Goal: Task Accomplishment & Management: Manage account settings

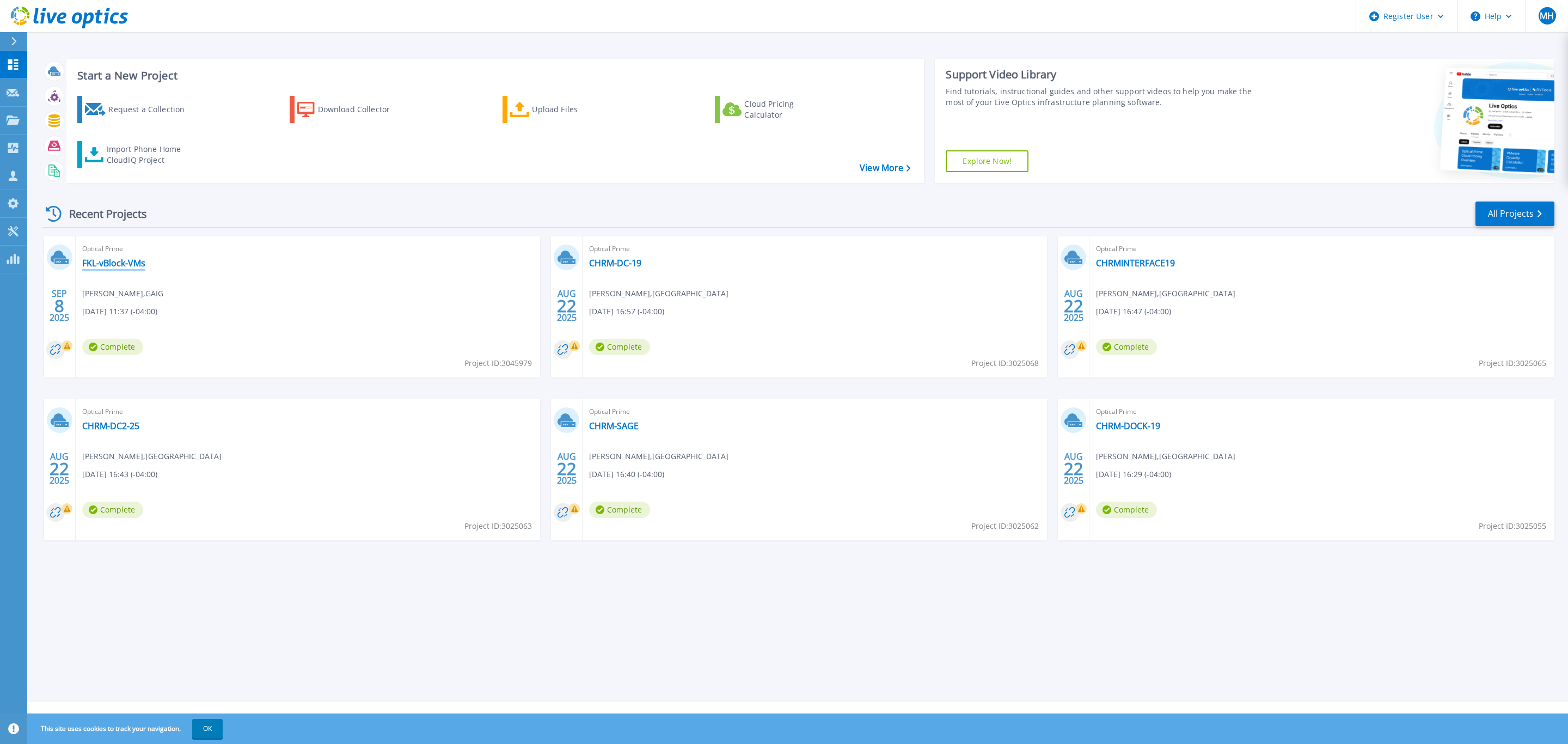
click at [116, 265] on link "FKL-vBlock-VMs" at bounding box center [114, 263] width 63 height 11
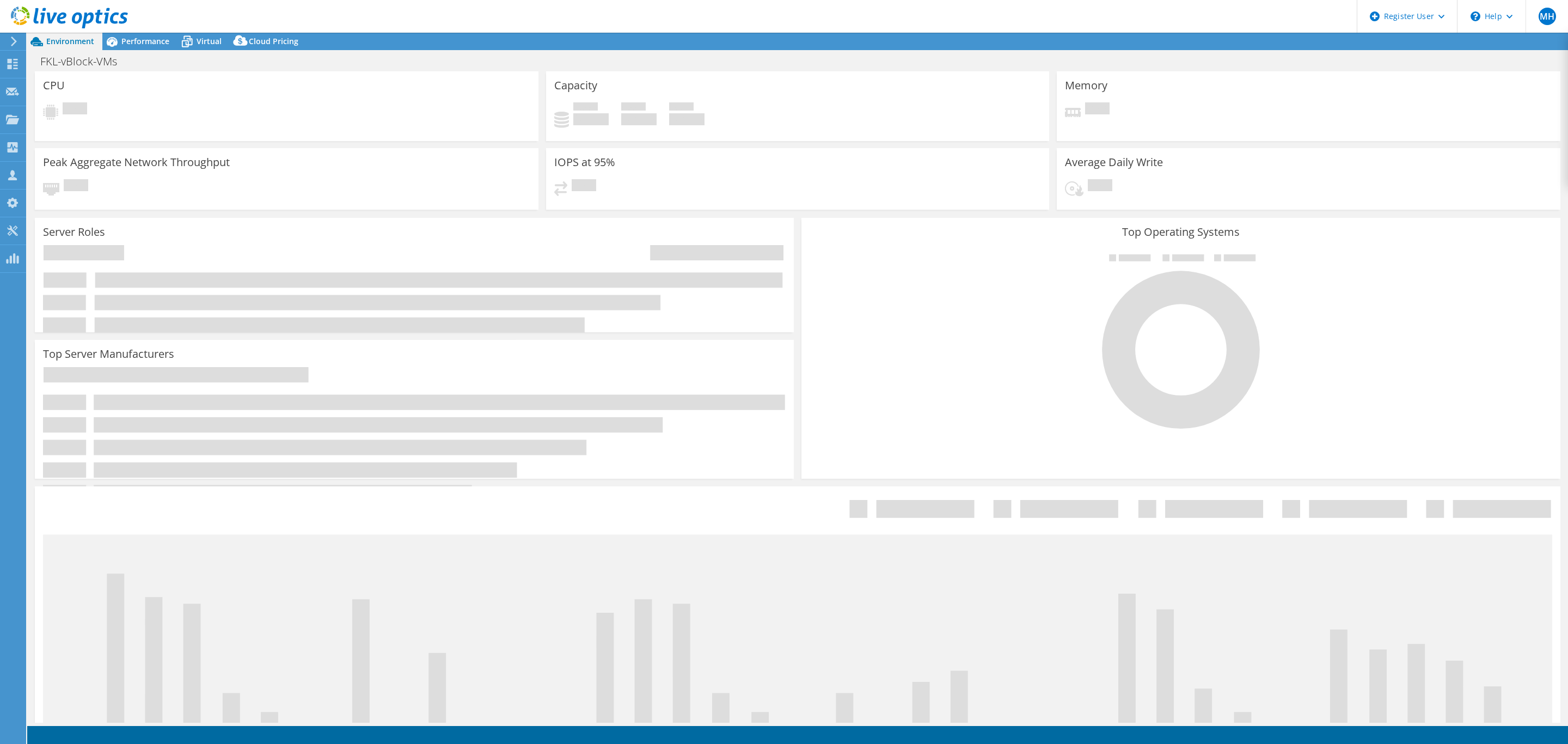
select select "USD"
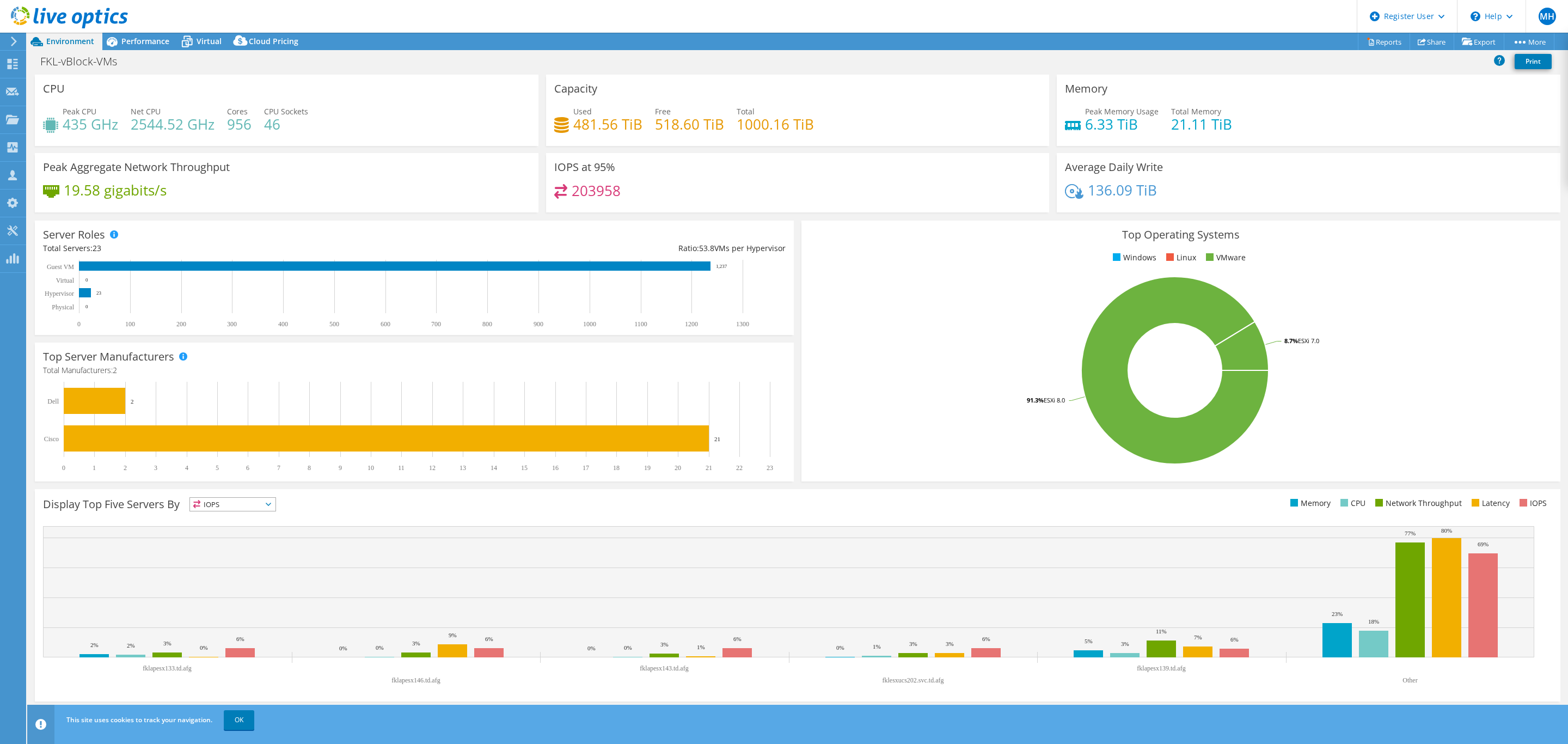
click at [13, 43] on use at bounding box center [14, 41] width 6 height 10
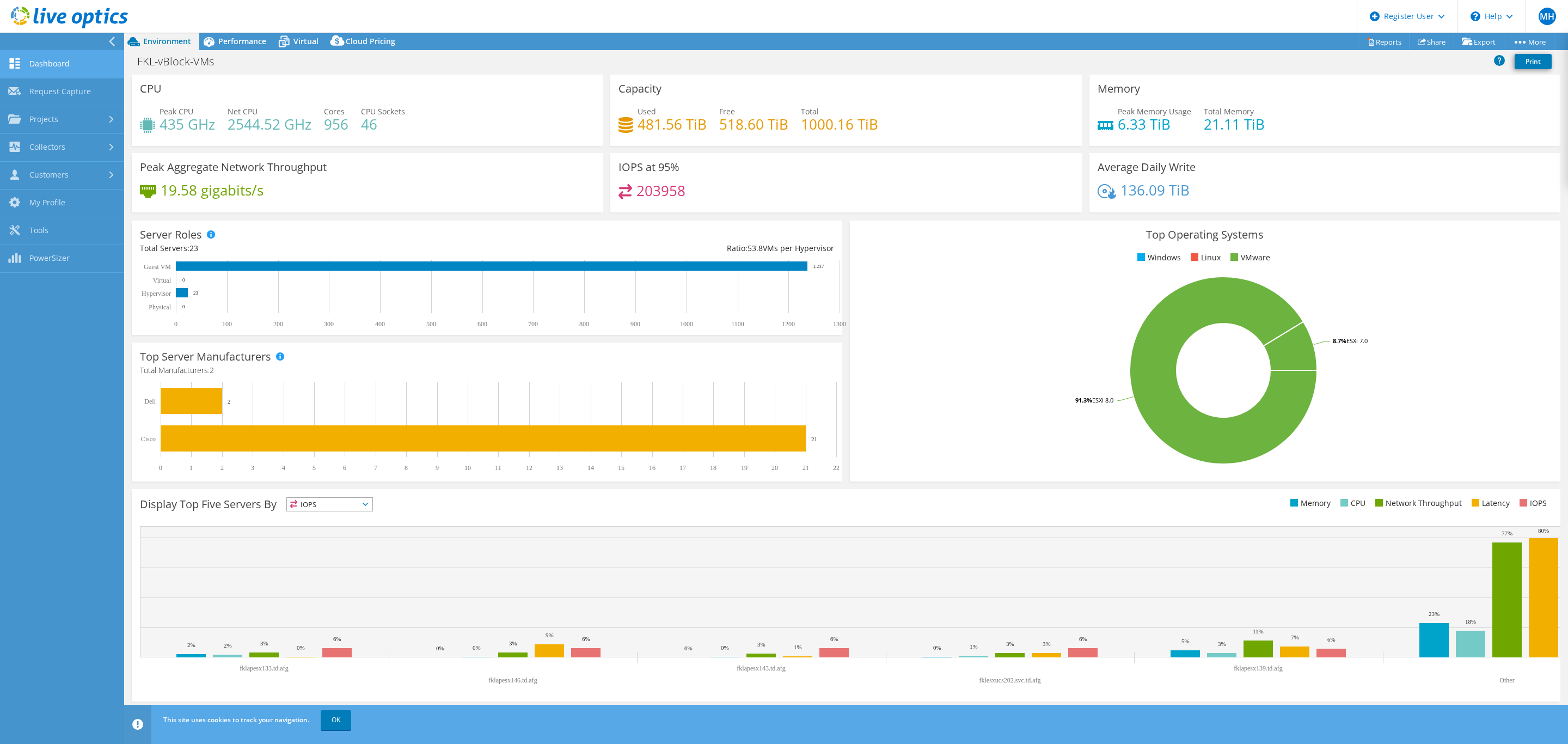
click at [43, 64] on link "Dashboard" at bounding box center [62, 65] width 124 height 28
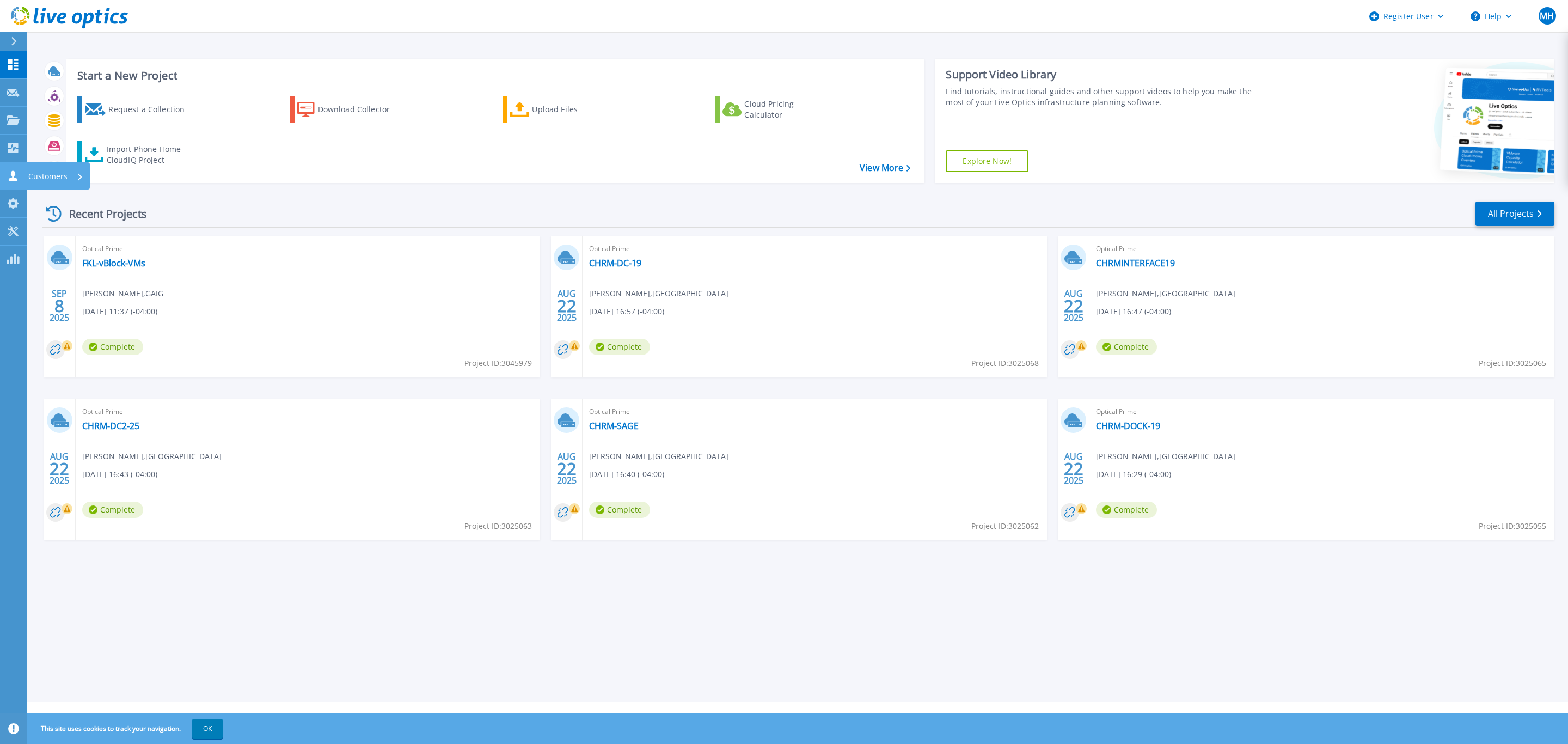
click at [13, 181] on link "Customers Customers" at bounding box center [13, 177] width 27 height 28
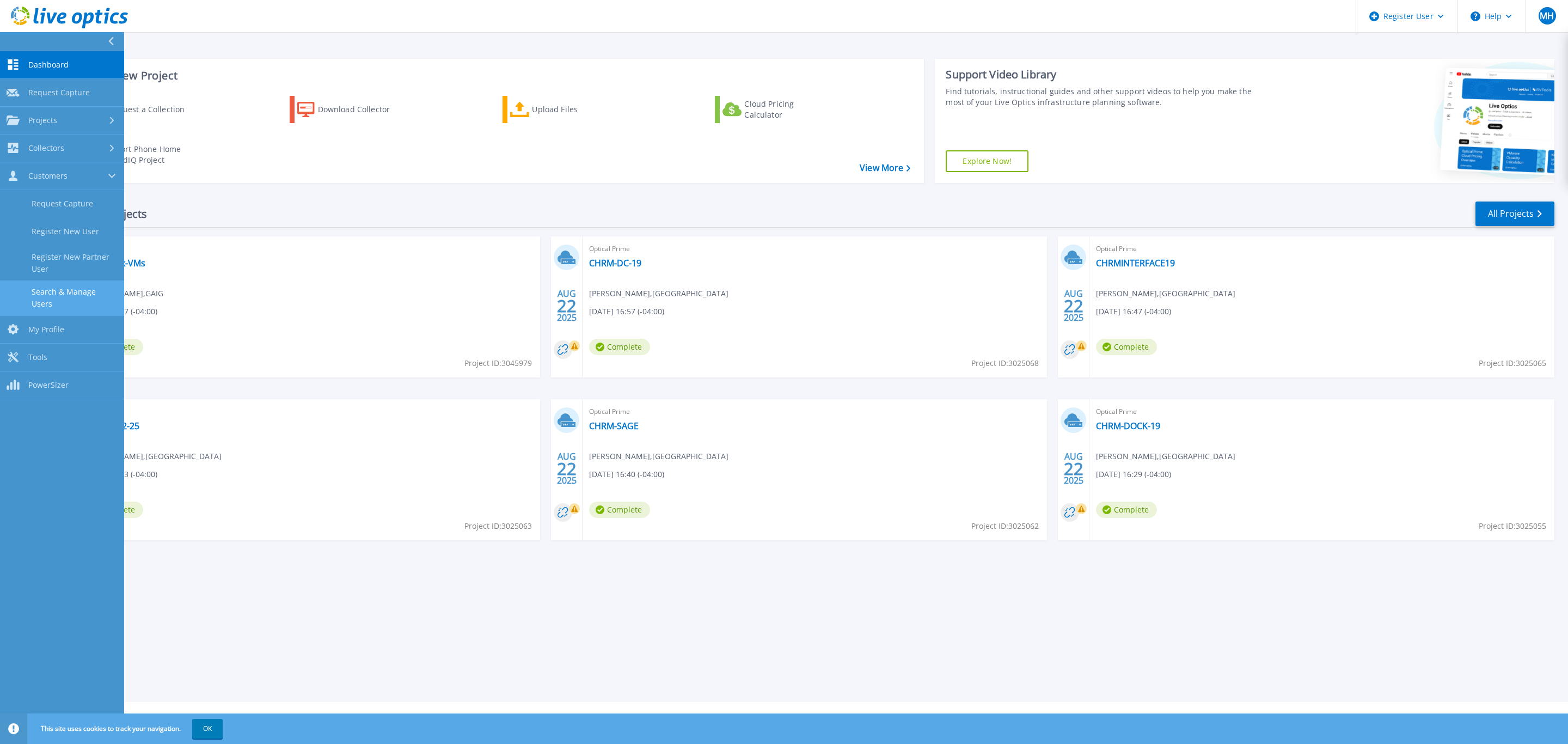
click at [80, 295] on link "Search & Manage Users" at bounding box center [62, 298] width 124 height 35
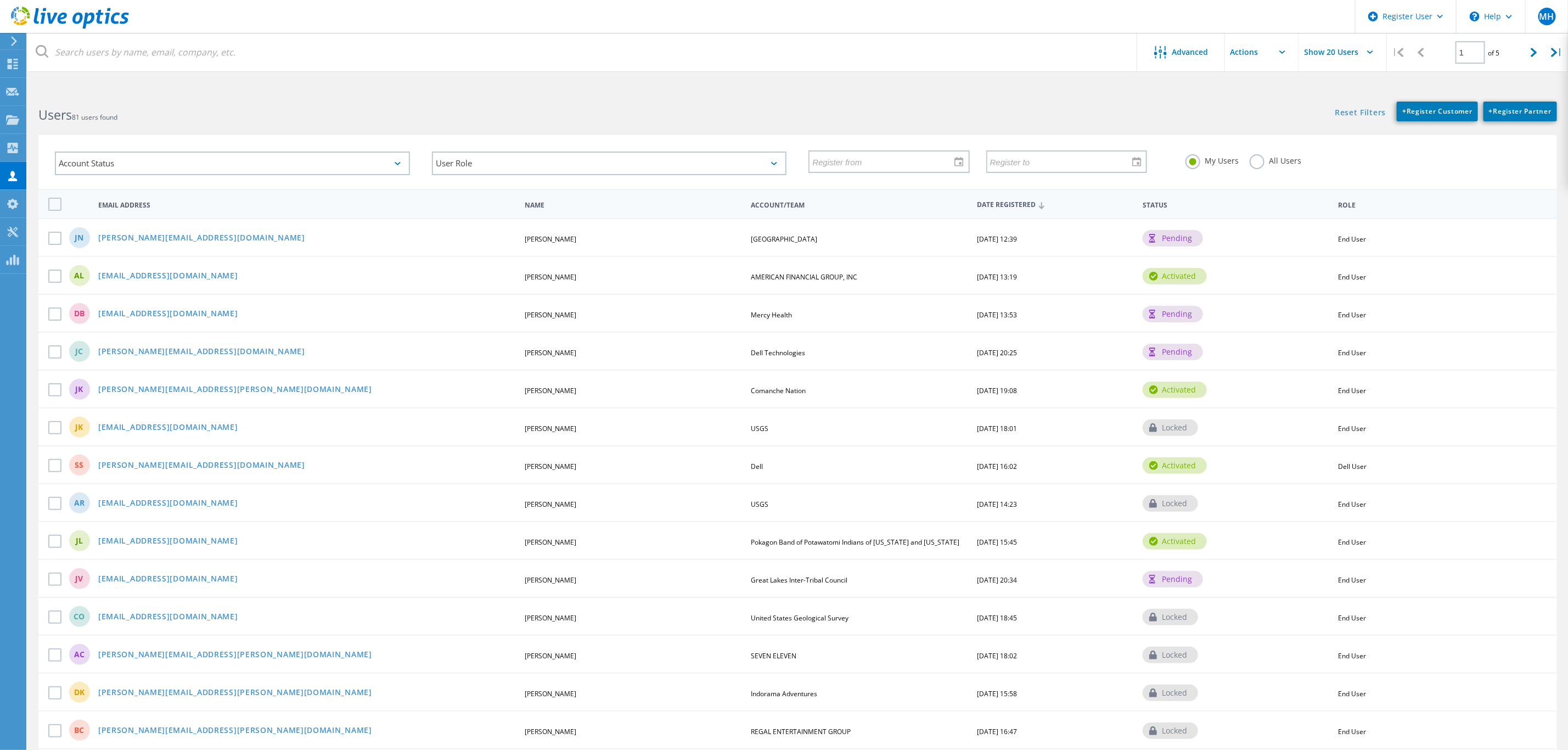
click at [1258, 157] on label "All Users" at bounding box center [1276, 159] width 52 height 10
click at [0, 0] on input "All Users" at bounding box center [0, 0] width 0 height 0
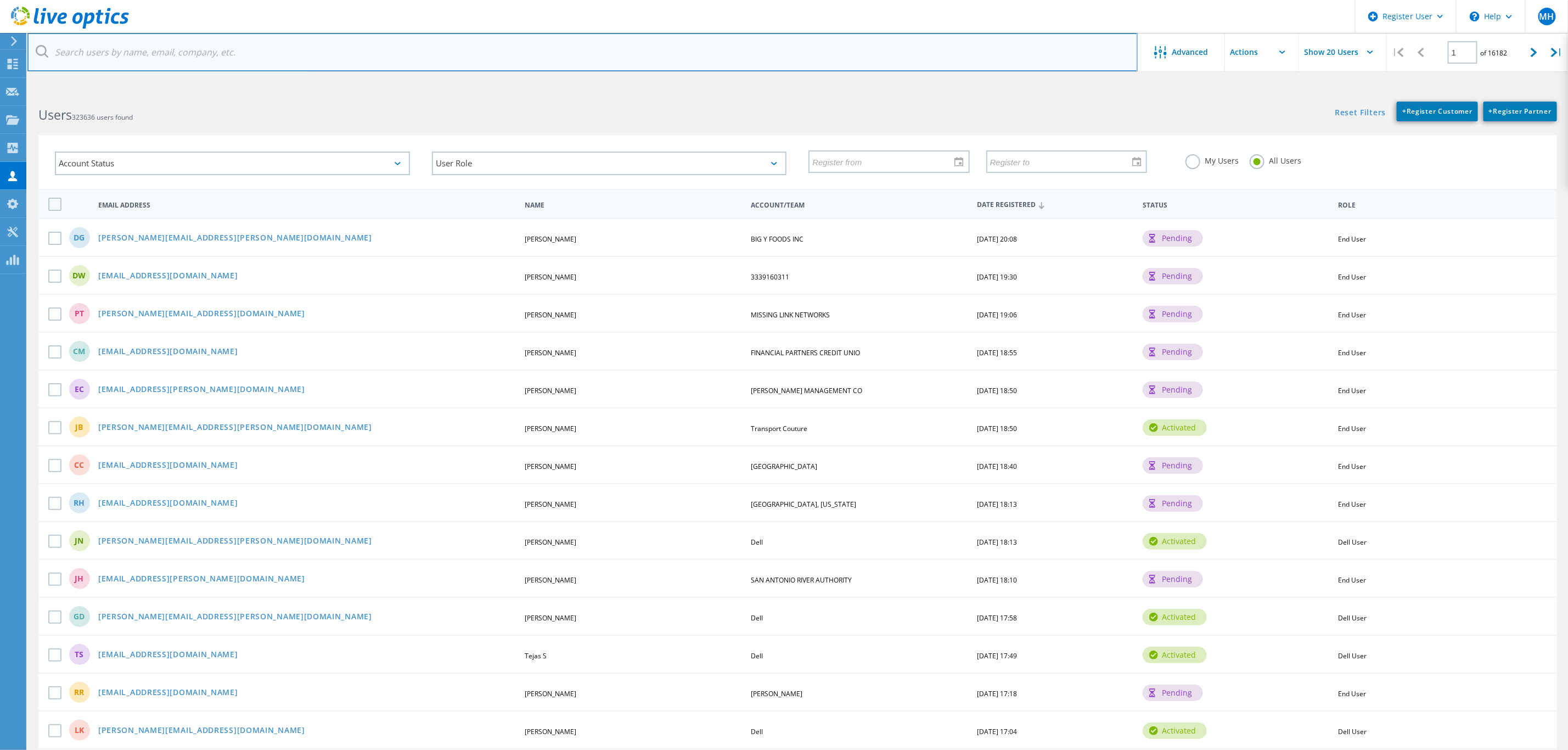
click at [169, 47] on input "text" at bounding box center [582, 52] width 1110 height 39
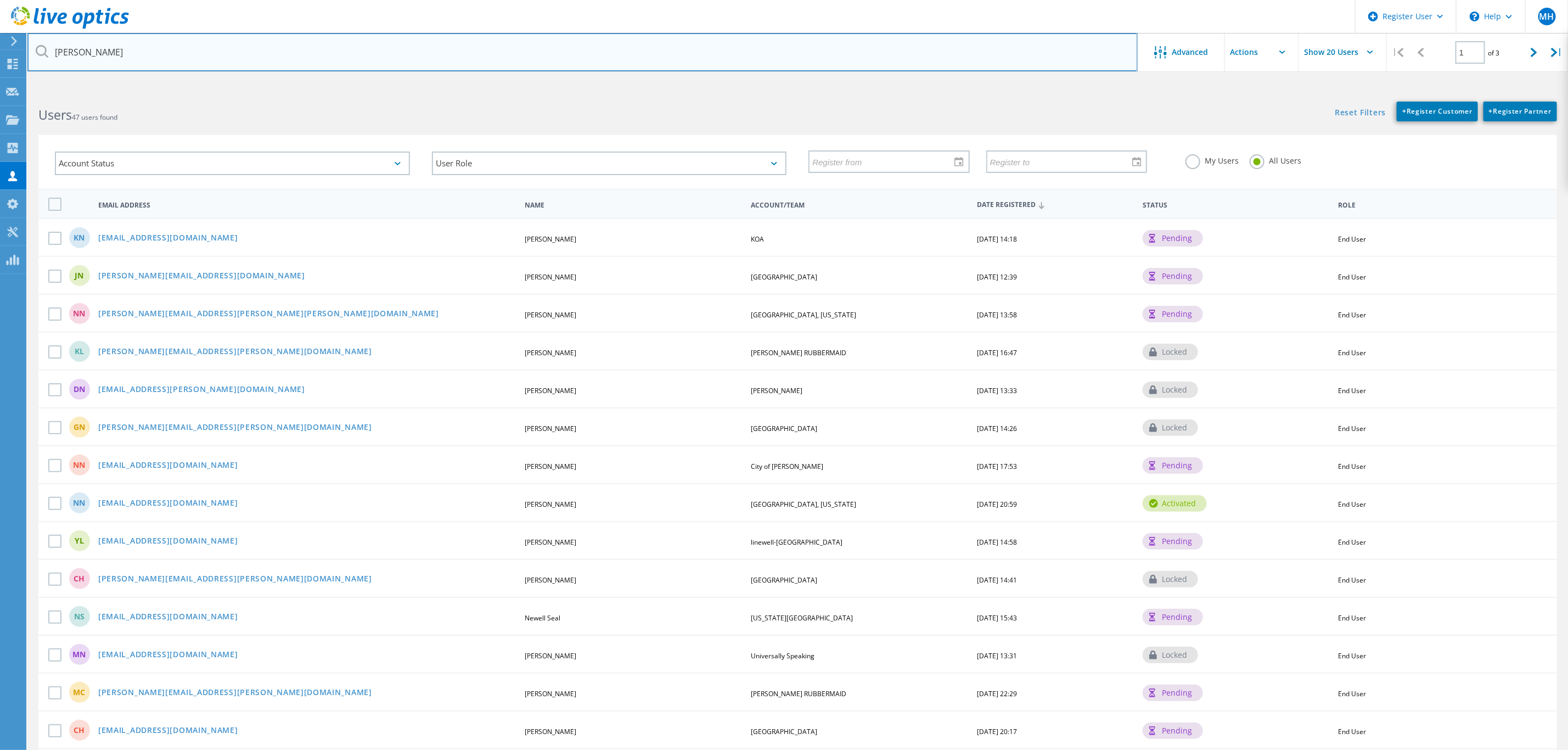
click at [71, 55] on input "newell" at bounding box center [582, 52] width 1110 height 39
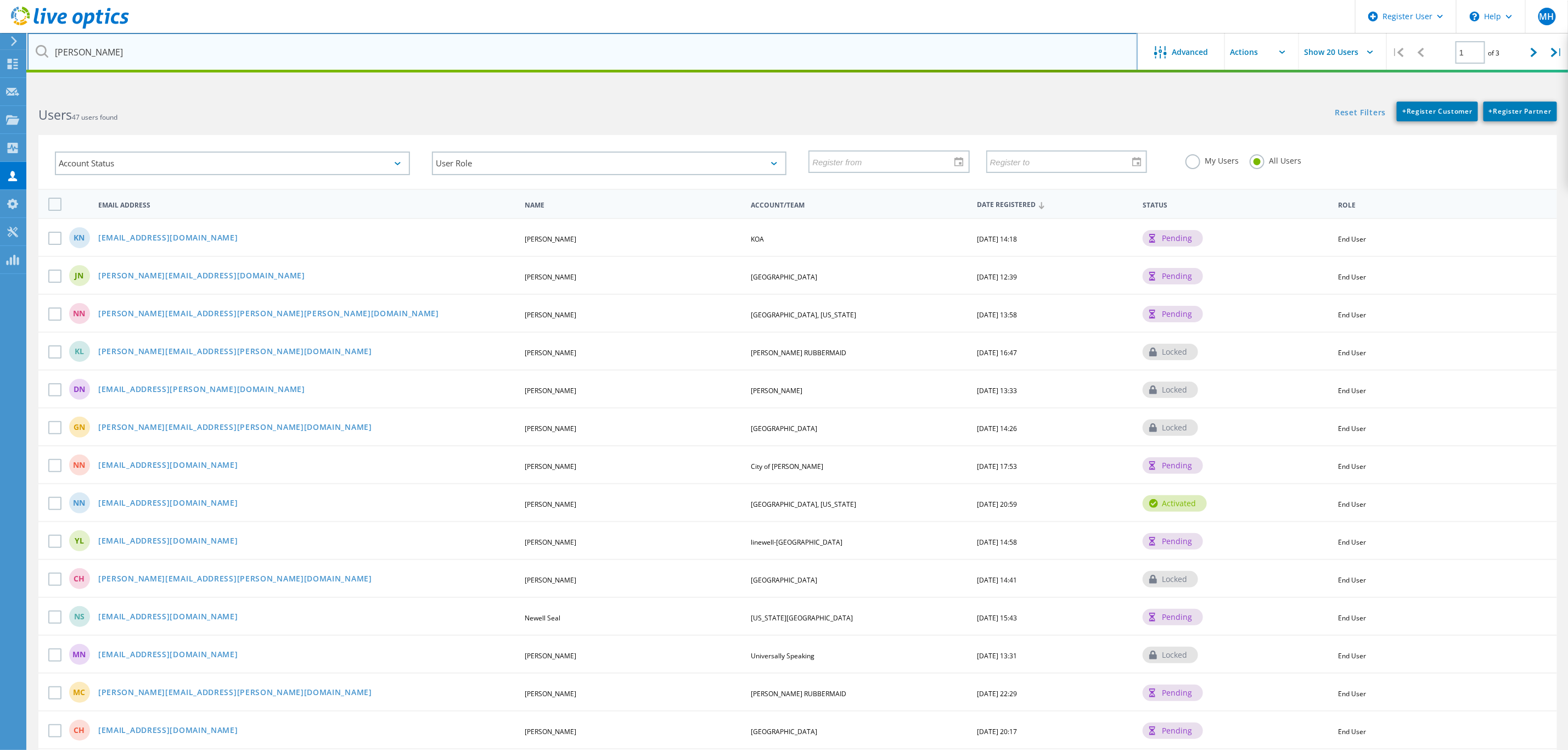
type input "jeff newell"
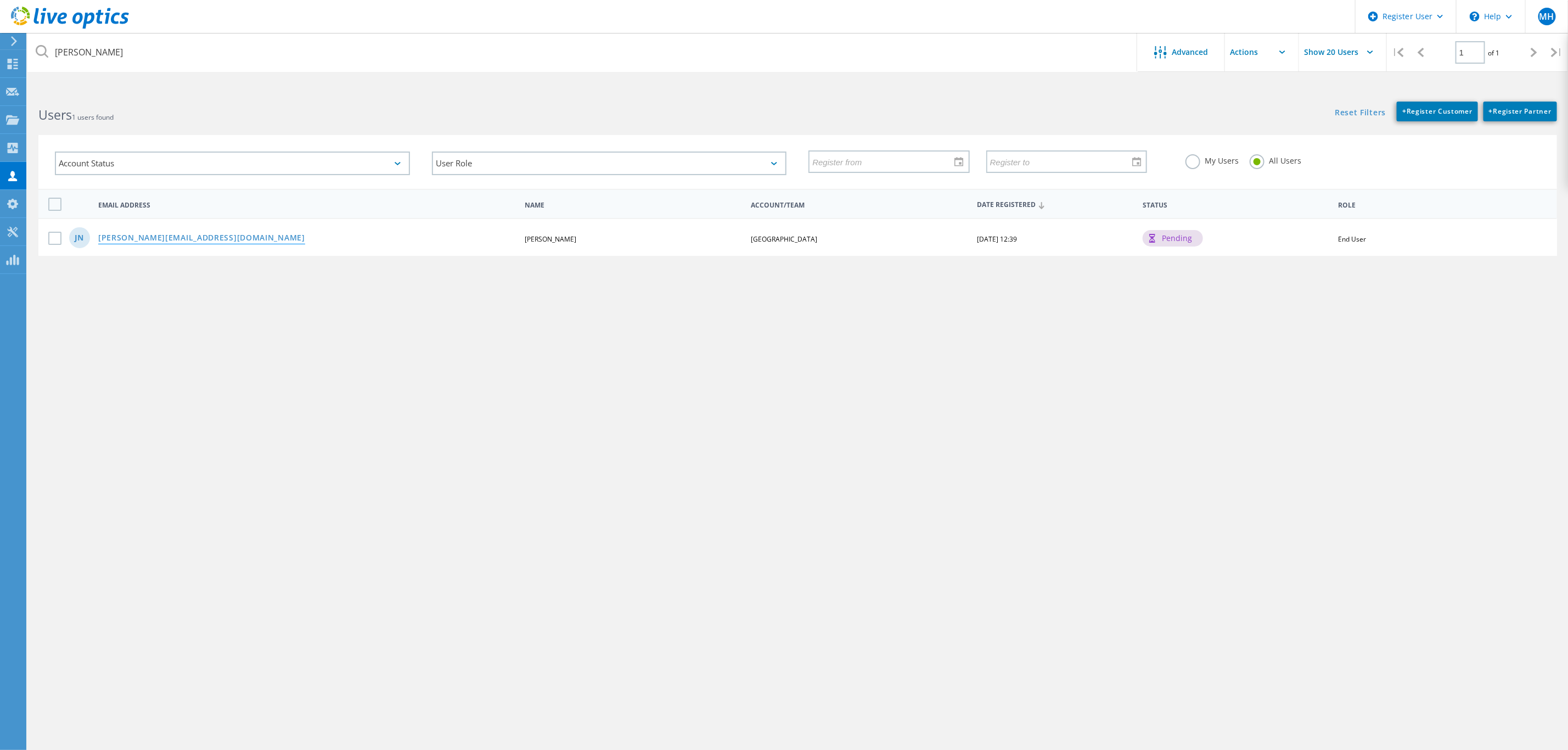
click at [140, 234] on link "jeff@esystems.net" at bounding box center [201, 238] width 207 height 9
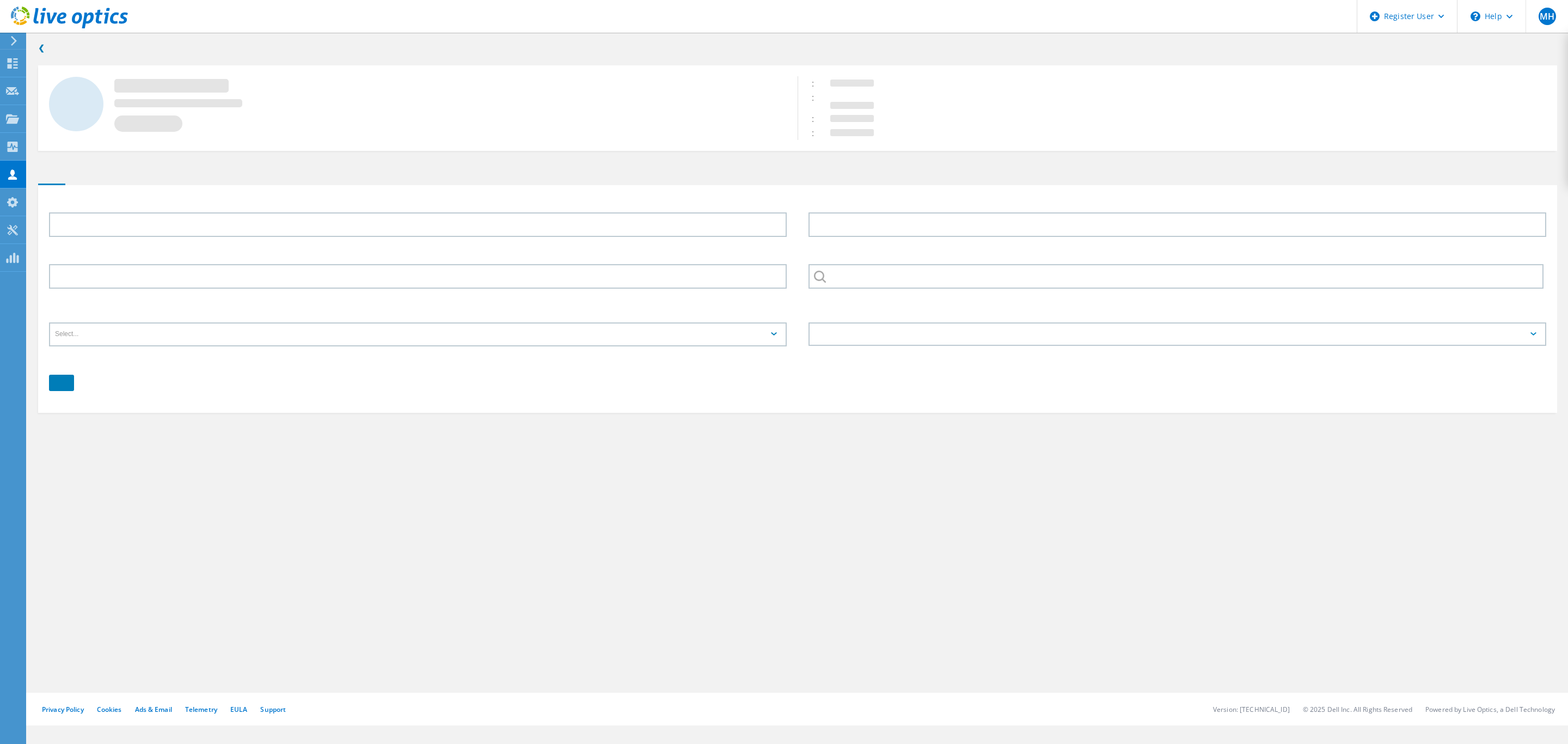
type input "Jeff"
type input "Newell"
type input "Charleston Harbor Resort and Marina"
type input "English"
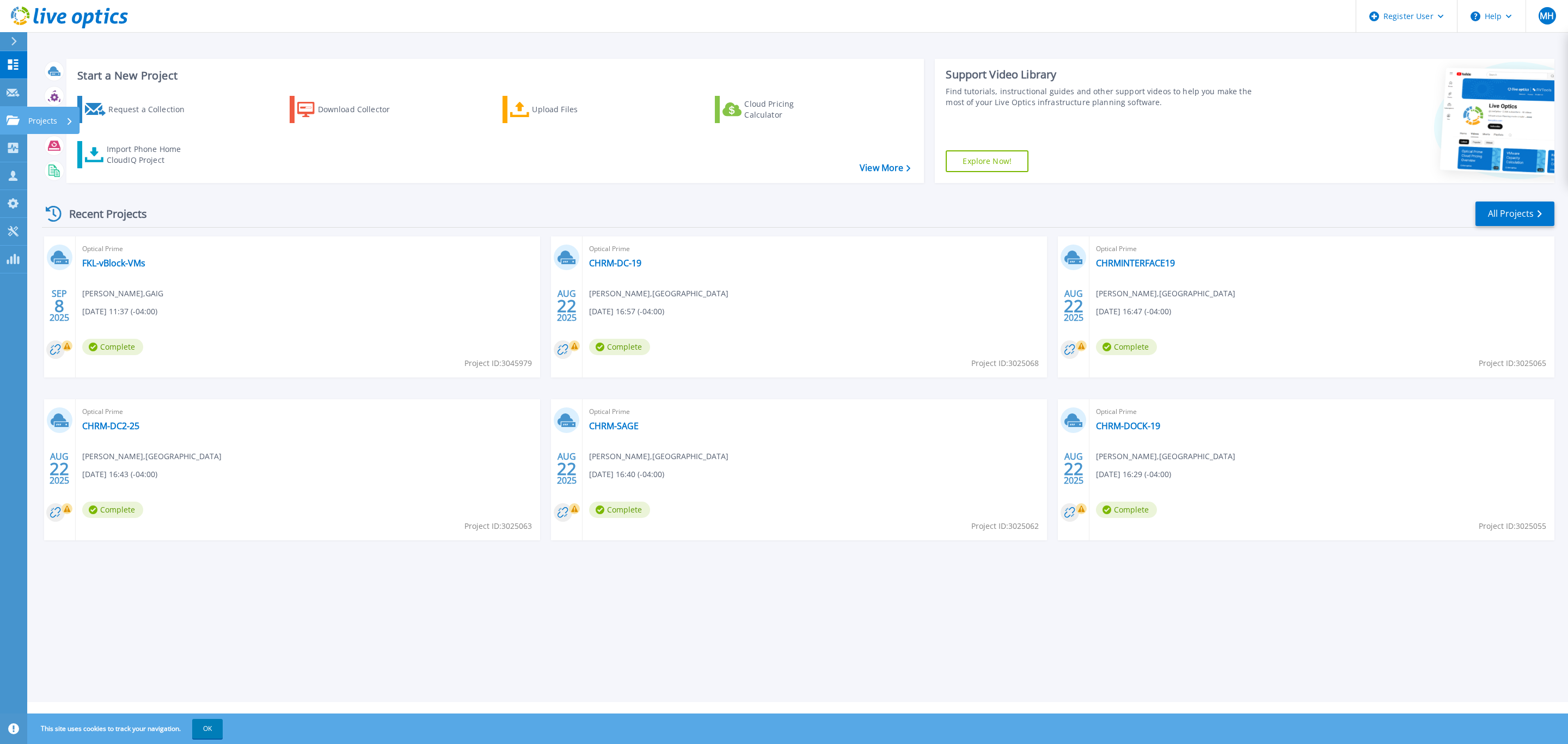
click at [12, 116] on icon at bounding box center [13, 120] width 13 height 9
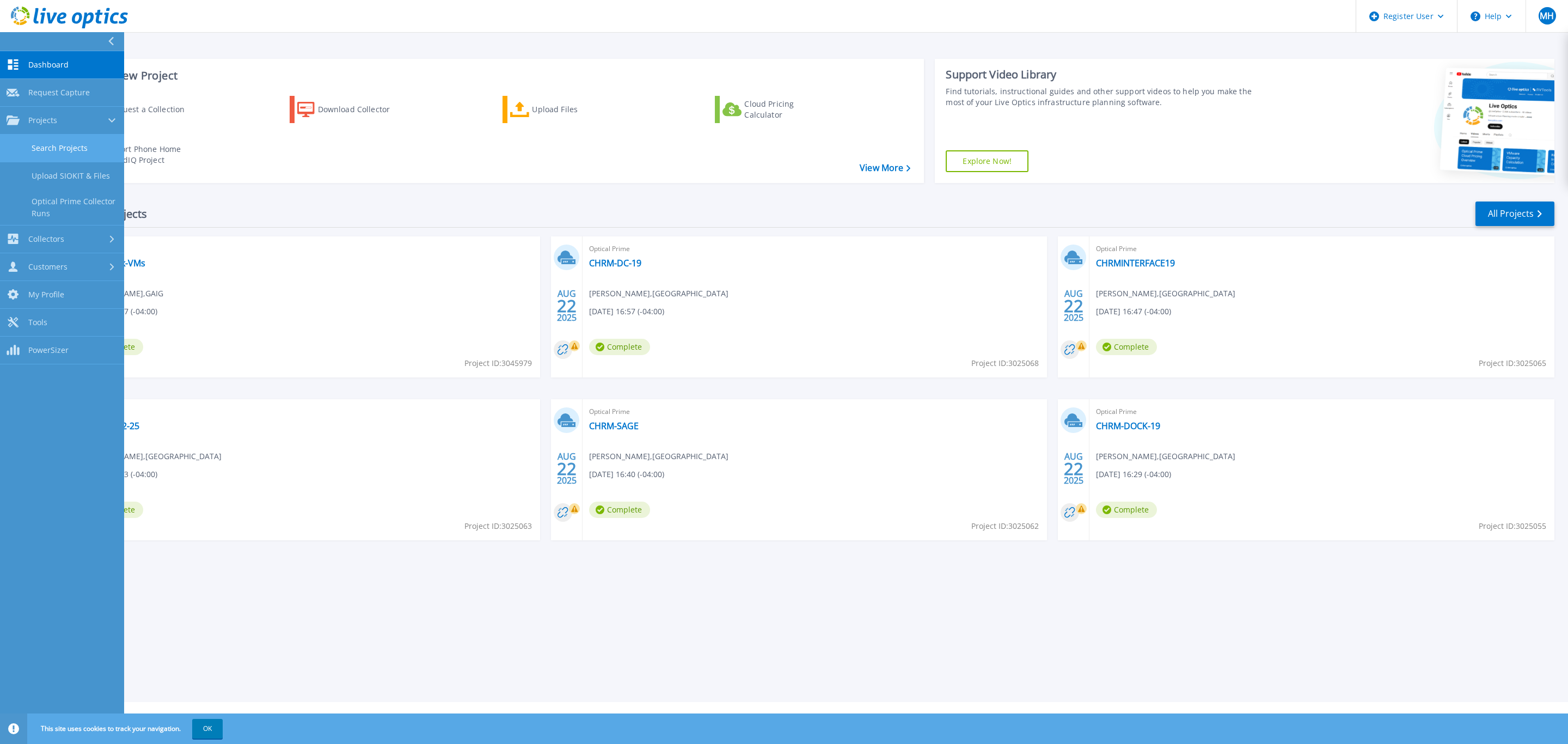
click at [49, 149] on link "Search Projects" at bounding box center [62, 149] width 124 height 28
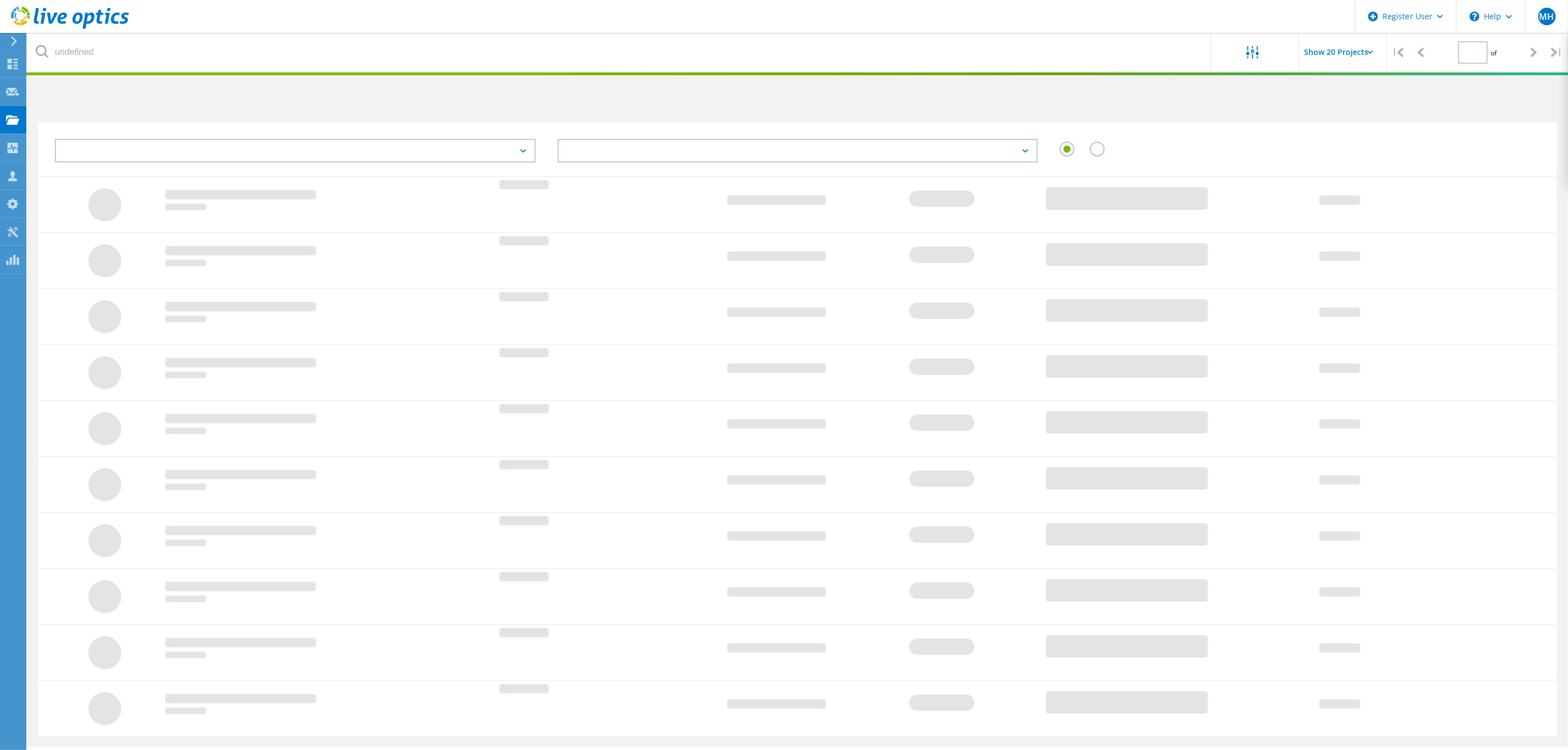
type input "1"
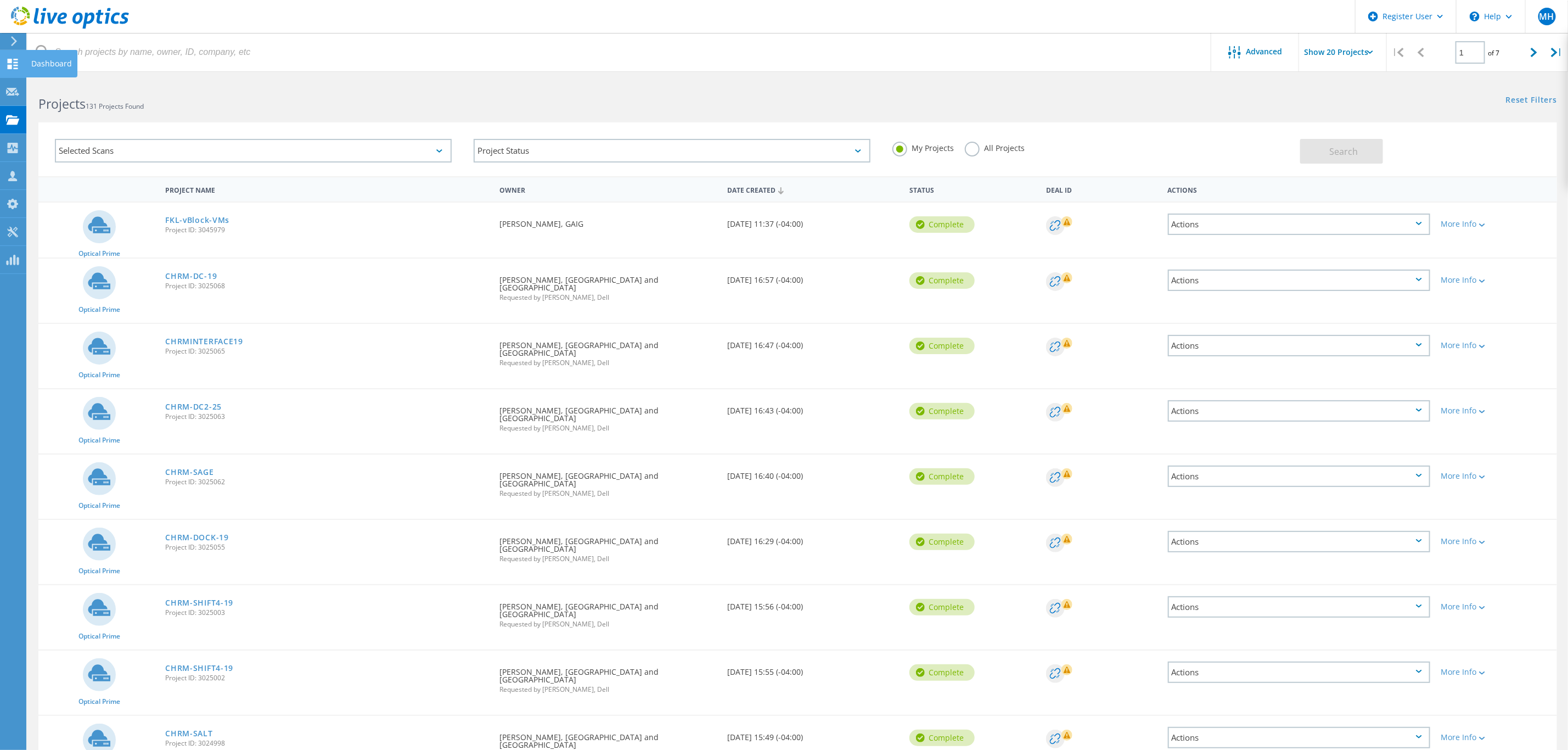
click at [7, 61] on icon at bounding box center [12, 64] width 13 height 10
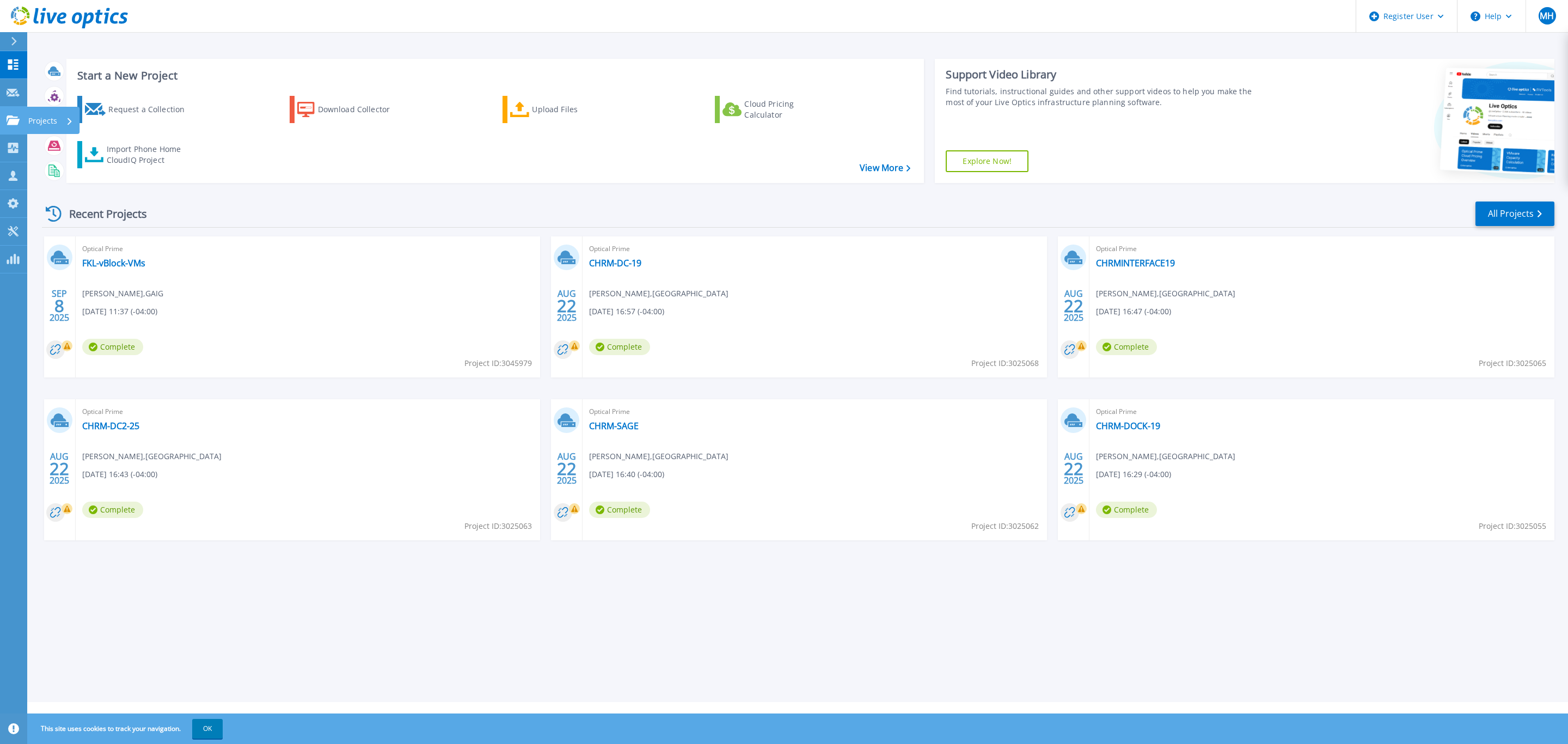
click at [8, 116] on icon at bounding box center [13, 120] width 13 height 9
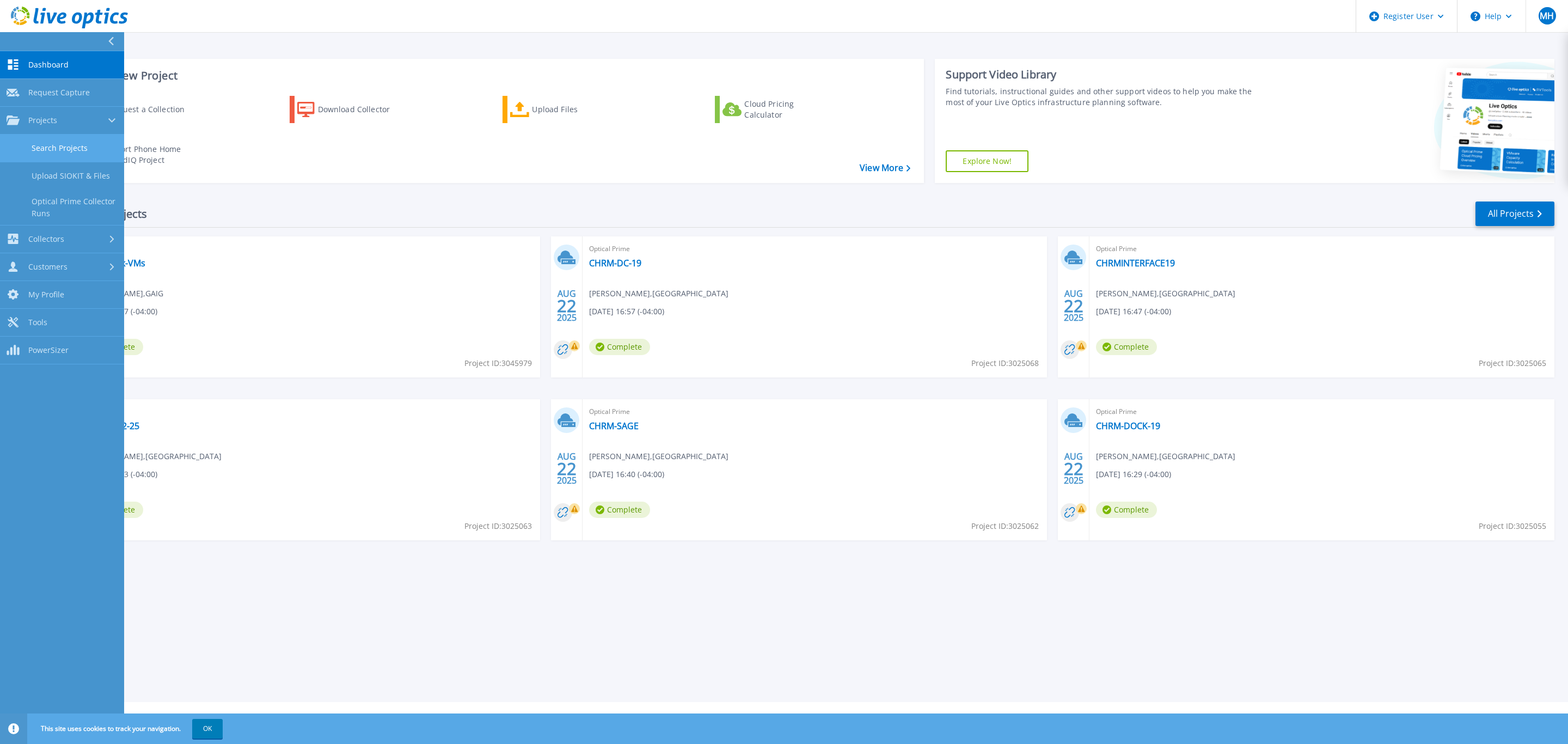
click at [63, 152] on link "Search Projects" at bounding box center [62, 149] width 124 height 28
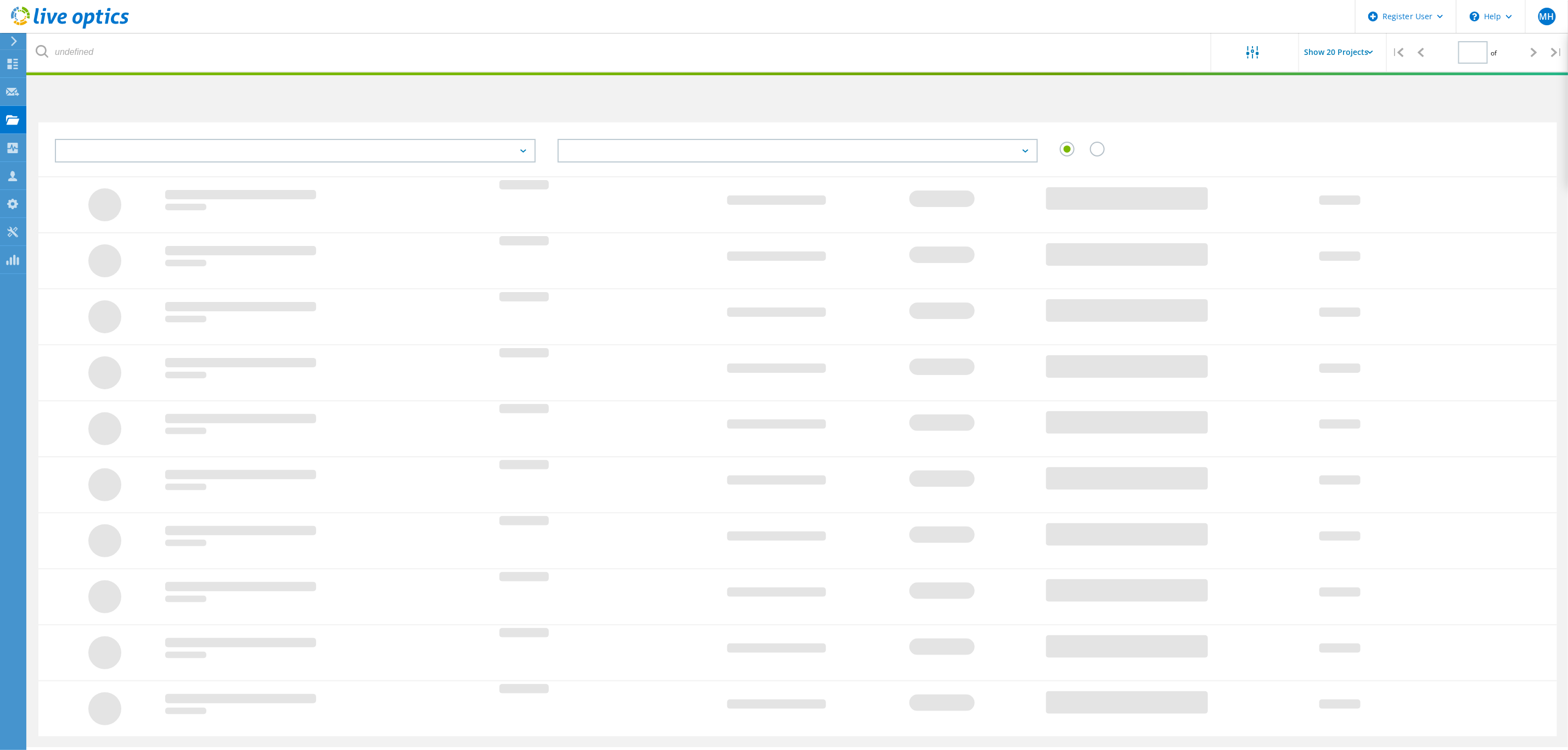
type input "1"
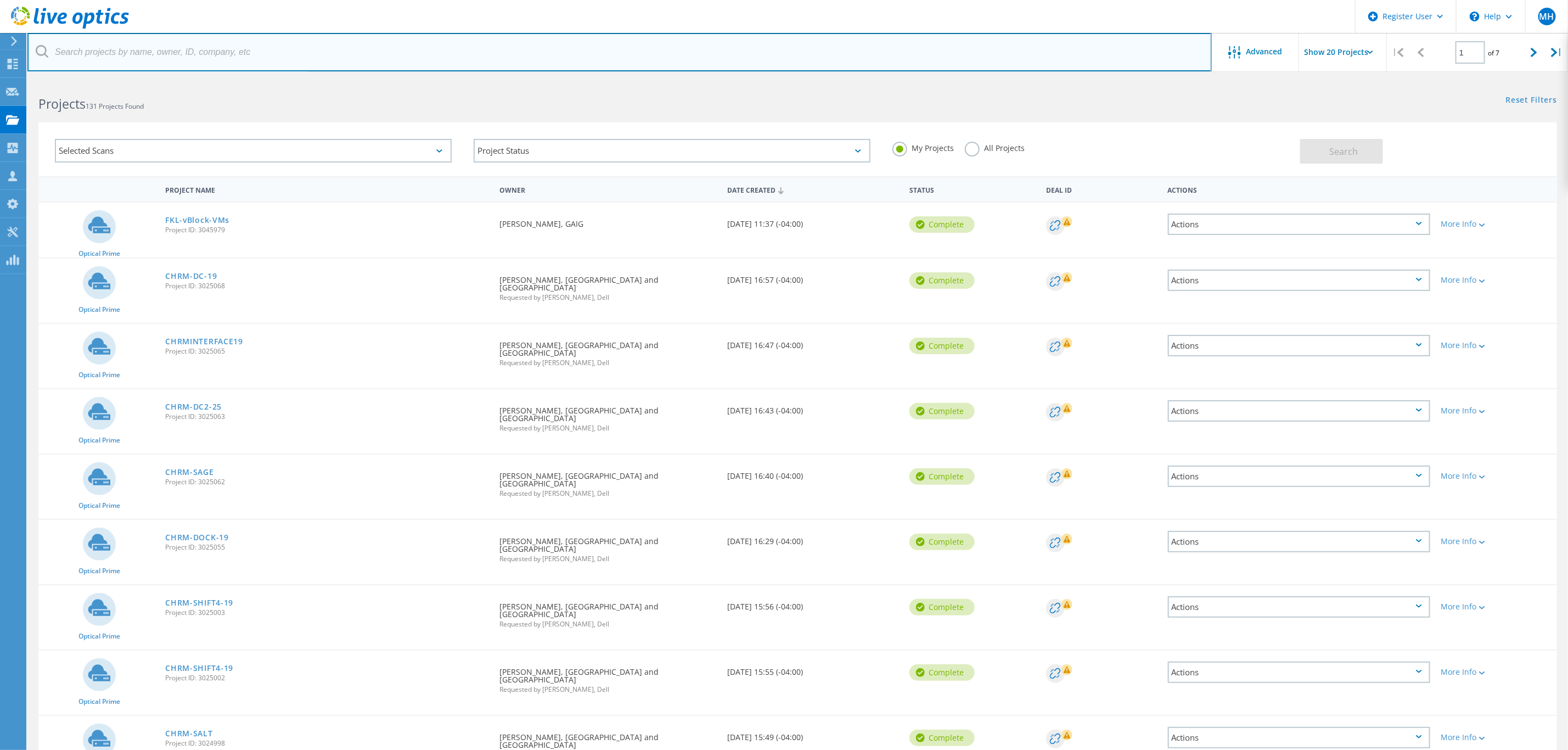
click at [160, 52] on input "text" at bounding box center [620, 52] width 1184 height 39
type input "[GEOGRAPHIC_DATA]"
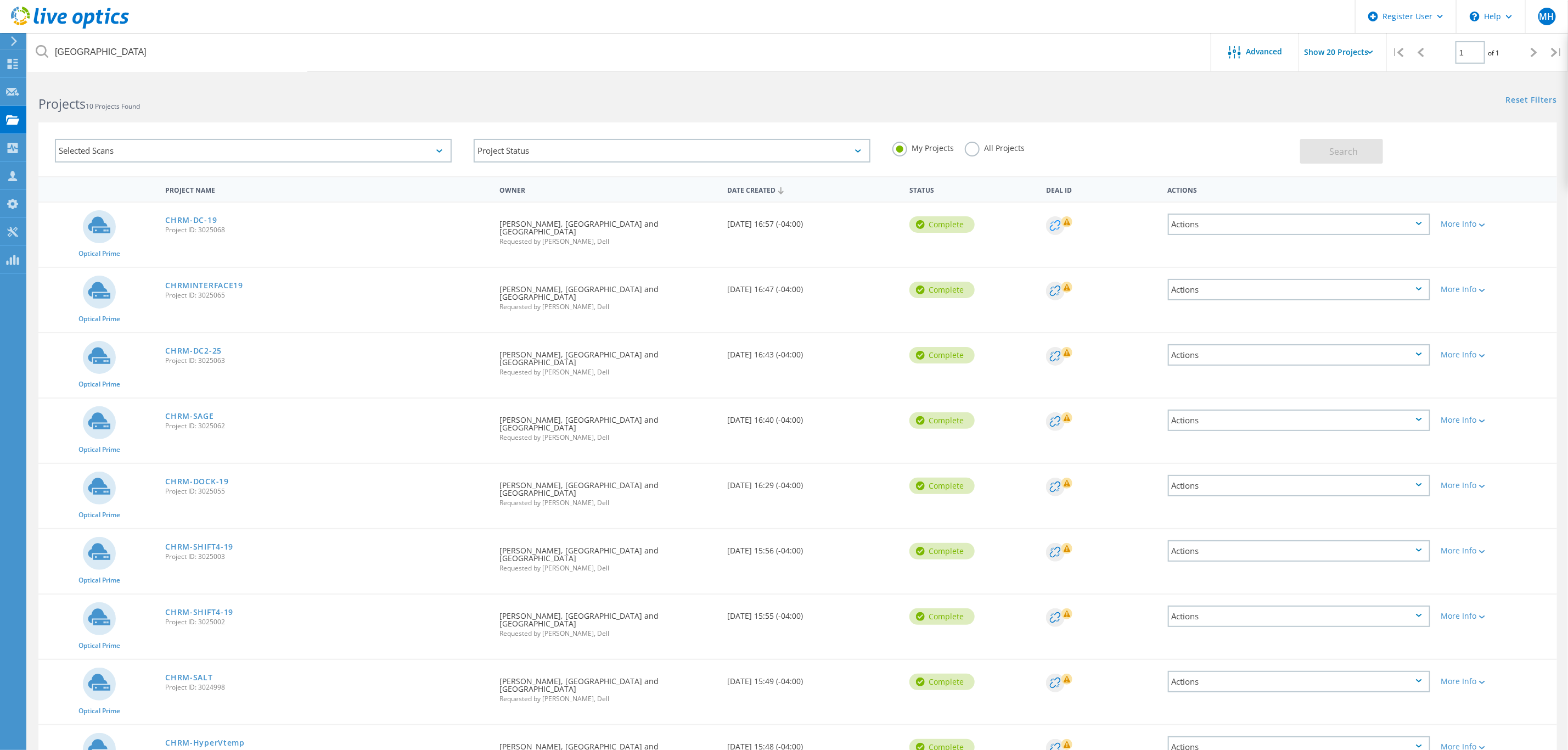
click at [1056, 224] on circle at bounding box center [1056, 225] width 18 height 18
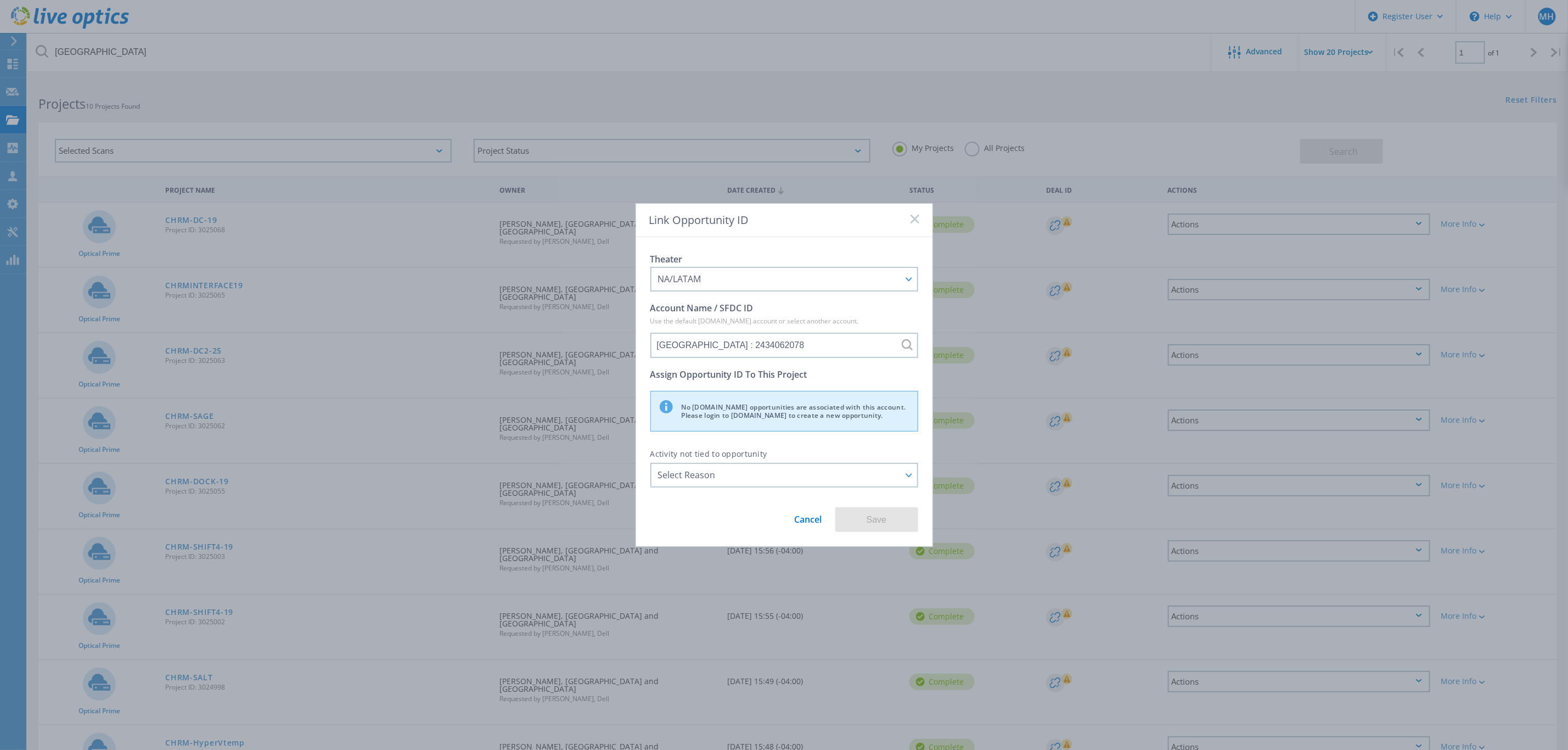
click at [813, 519] on link "Cancel" at bounding box center [808, 515] width 28 height 20
